Goal: Obtain resource: Download file/media

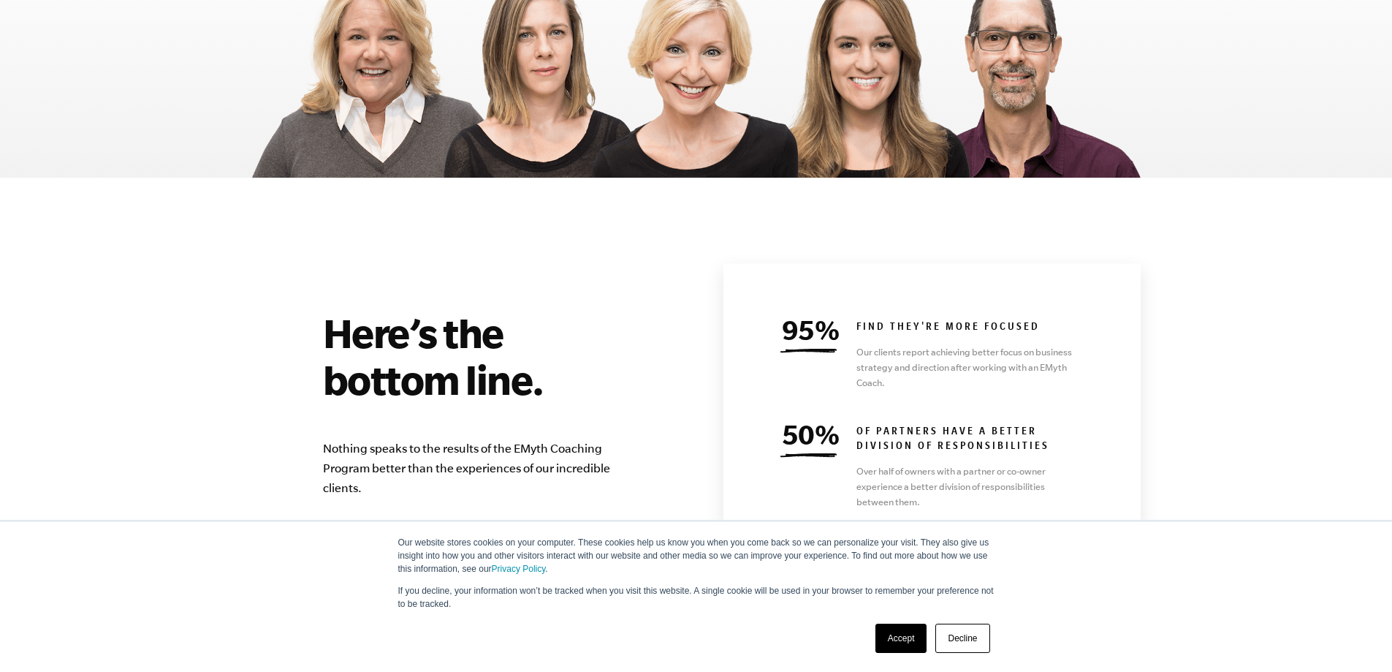
scroll to position [6140, 0]
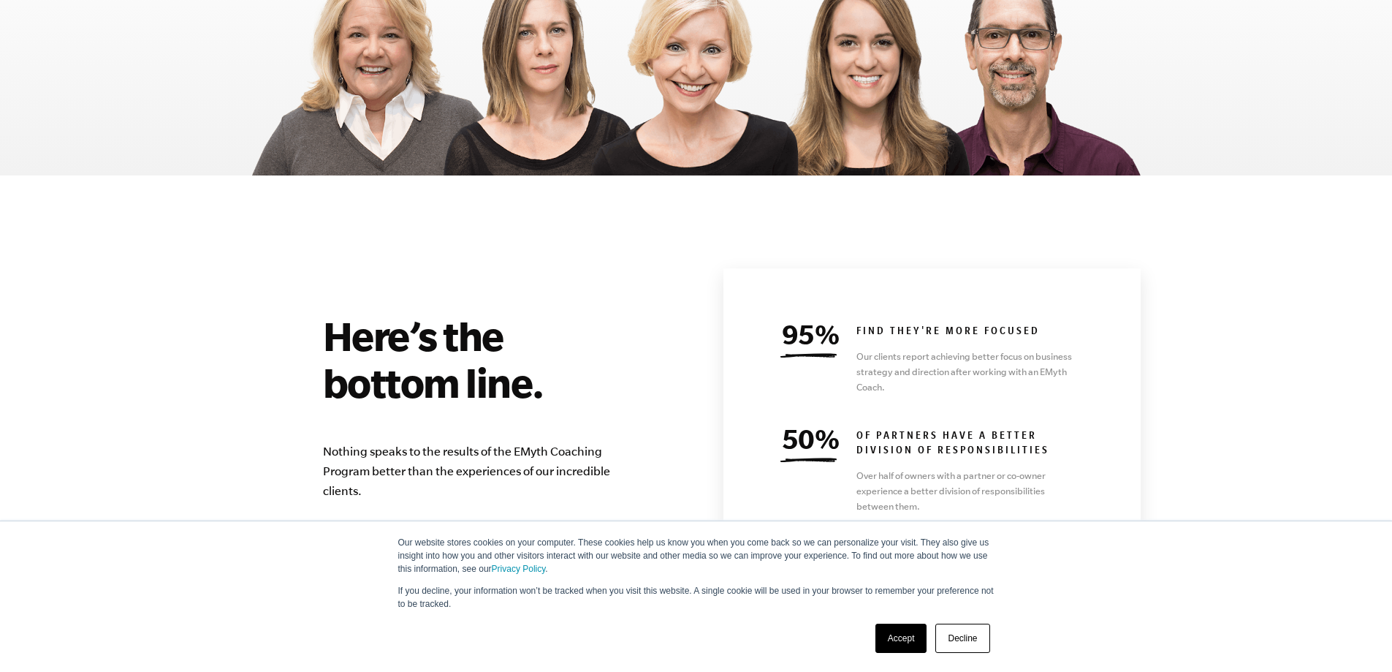
click at [890, 638] on link "Accept" at bounding box center [902, 637] width 52 height 29
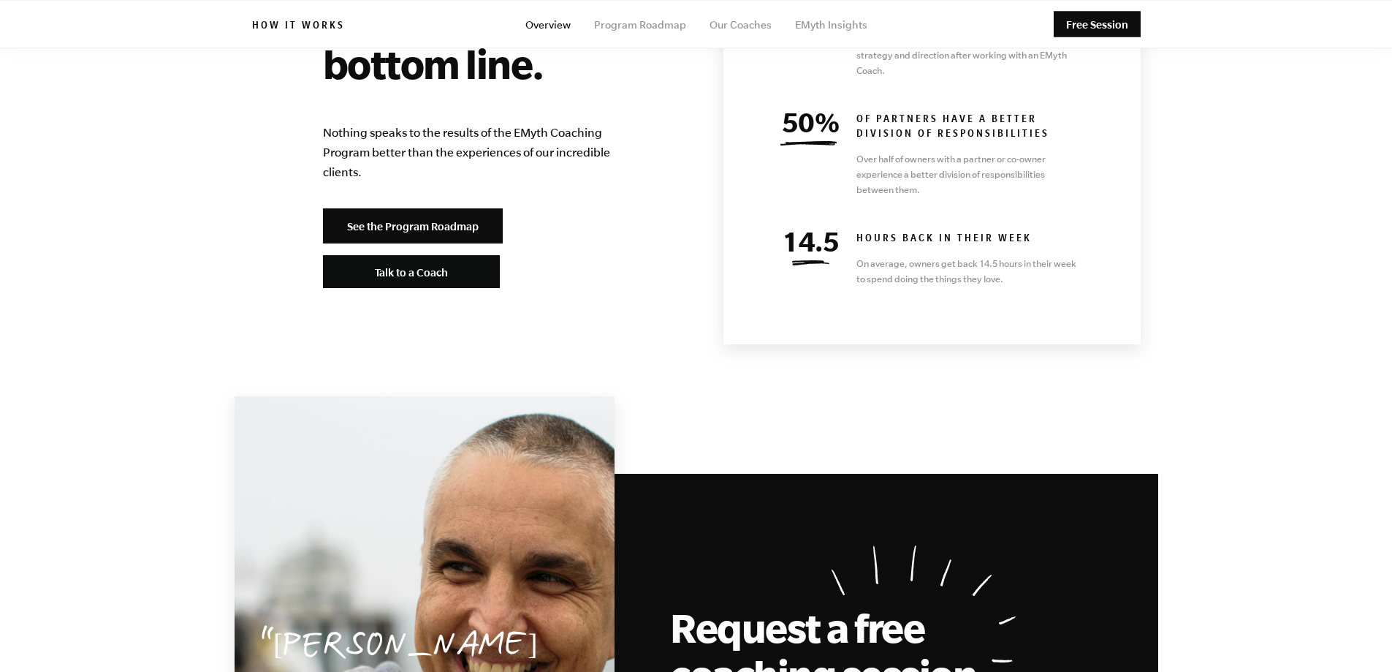
scroll to position [6230, 0]
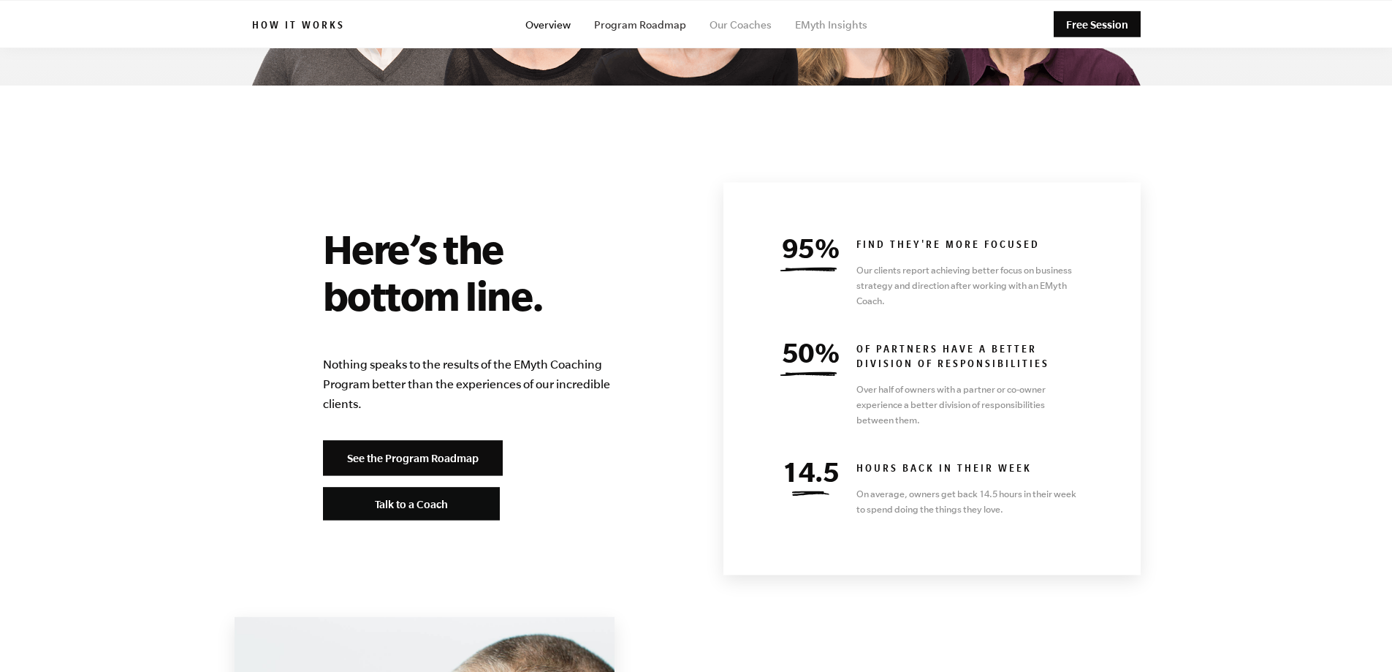
click at [659, 26] on link "Program Roadmap" at bounding box center [640, 25] width 92 height 12
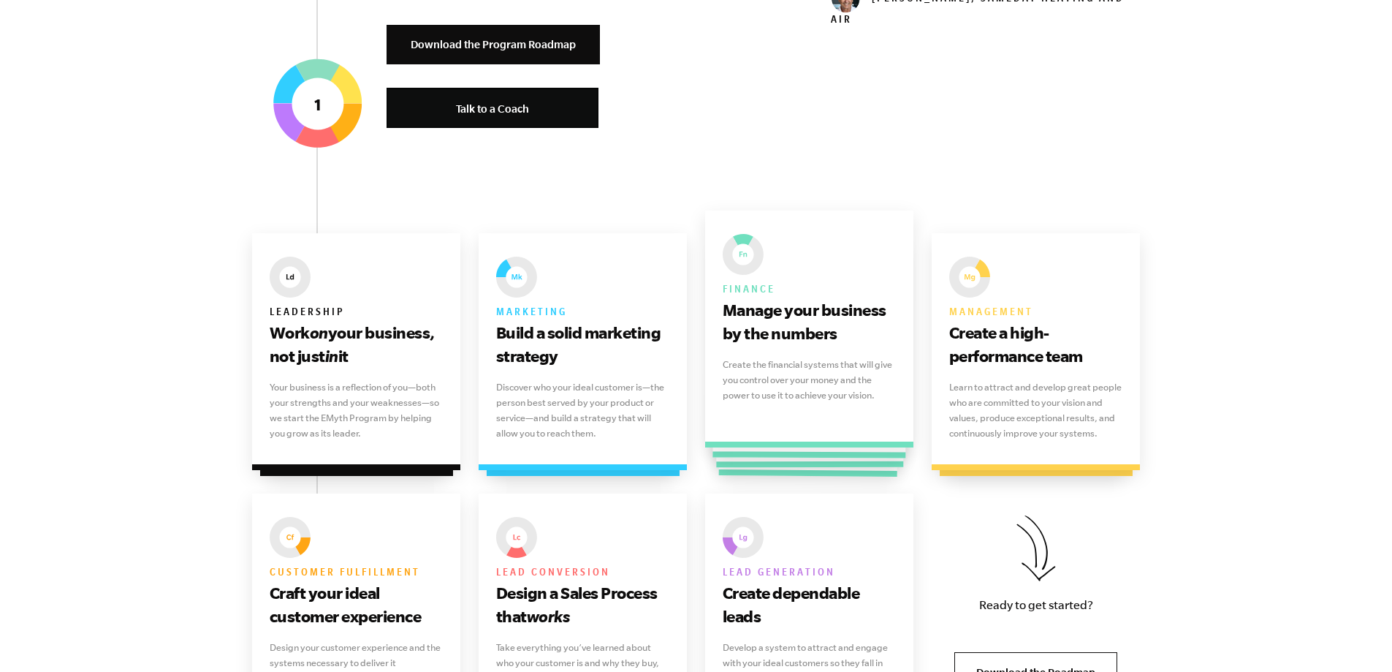
scroll to position [585, 0]
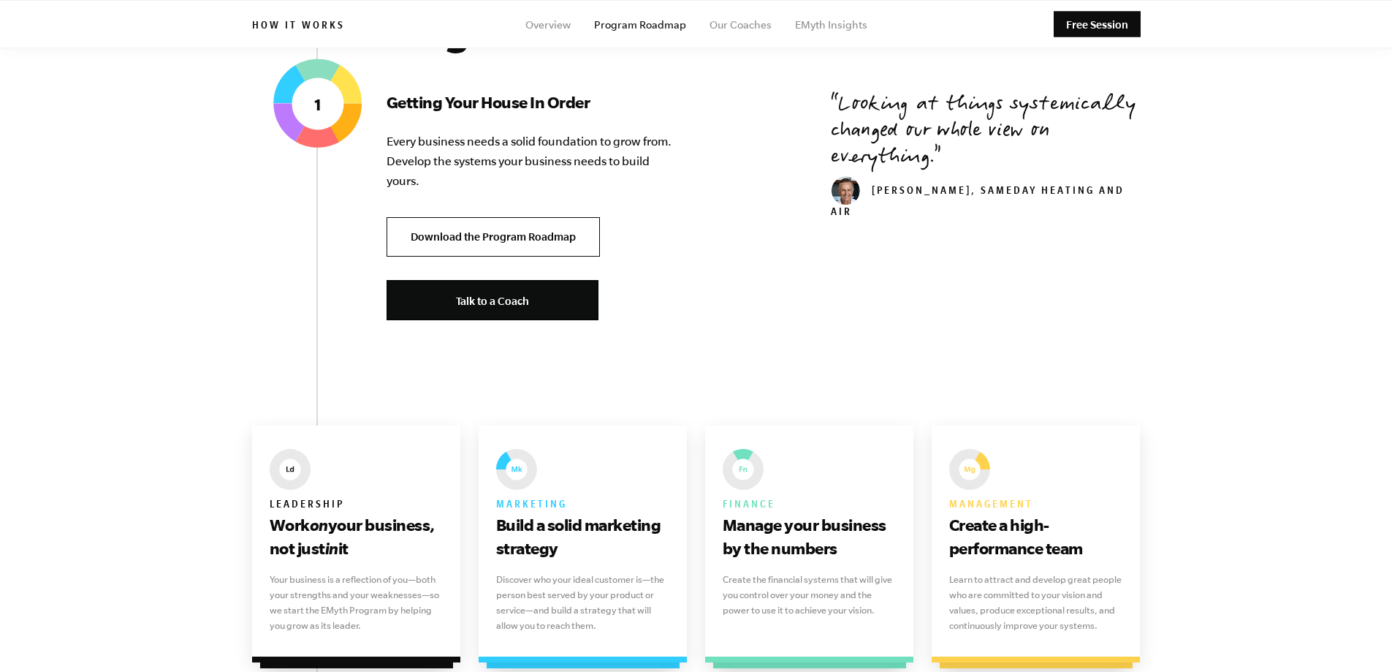
click at [524, 235] on link "Download the Program Roadmap" at bounding box center [493, 237] width 213 height 40
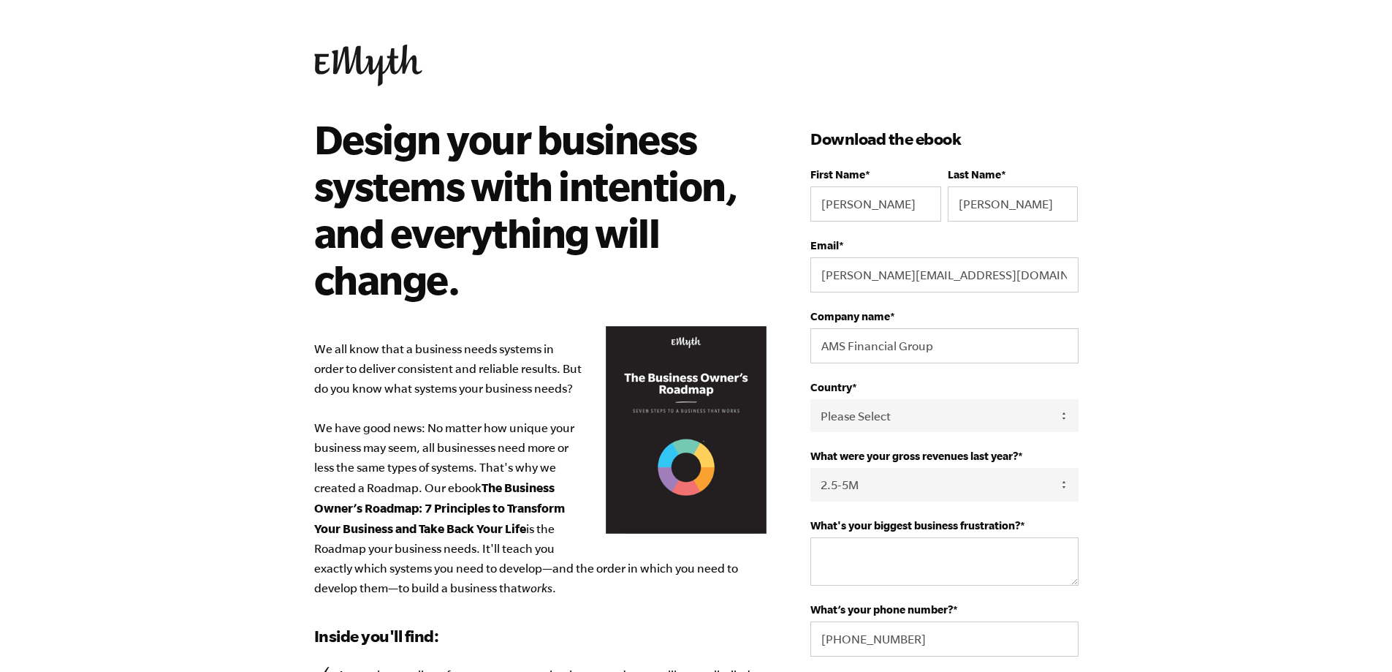
select select "2.5-5M"
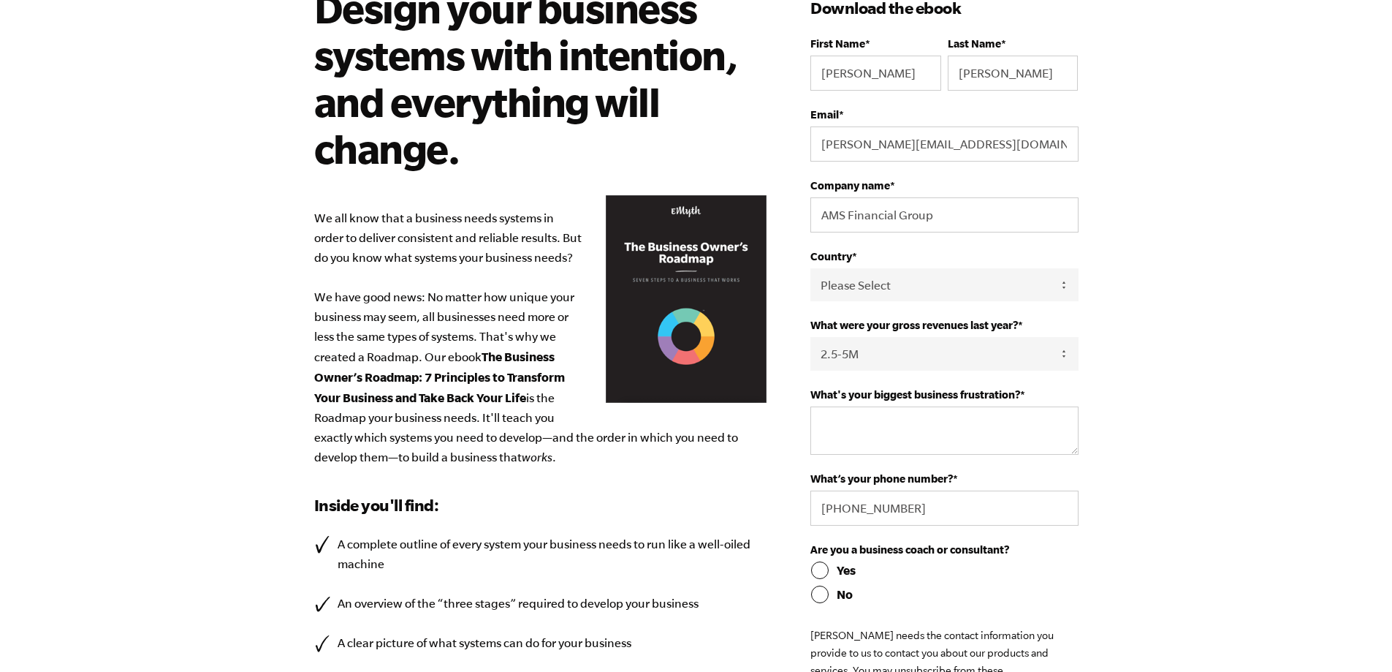
scroll to position [129, 0]
